Goal: Check status: Check status

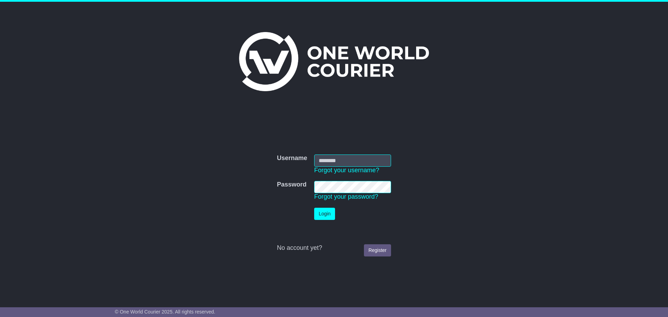
type input "**********"
click at [328, 208] on button "Login" at bounding box center [324, 214] width 21 height 12
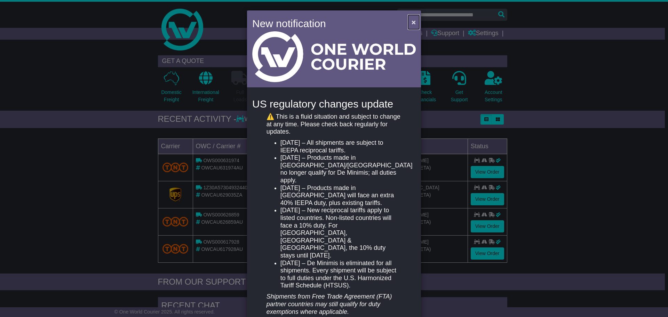
click at [413, 22] on span "×" at bounding box center [413, 22] width 4 height 8
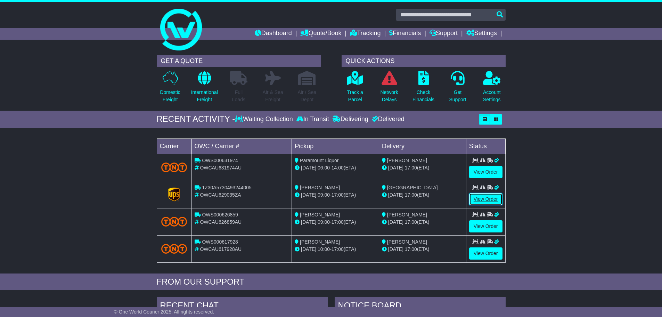
click at [491, 196] on link "View Order" at bounding box center [485, 199] width 33 height 12
